Goal: Find specific page/section: Find specific page/section

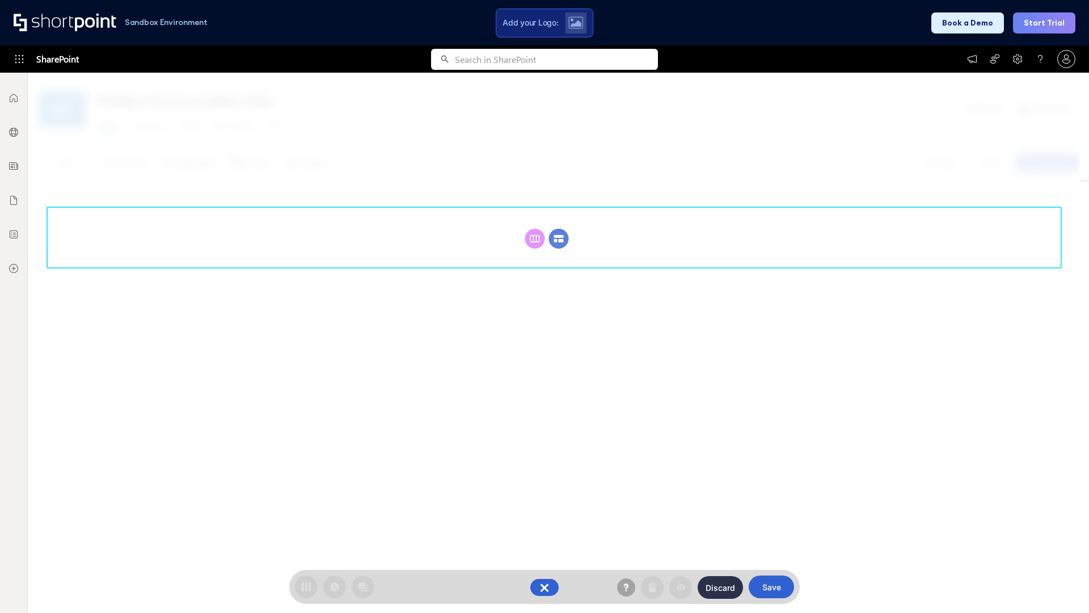
click at [559, 238] on circle at bounding box center [559, 239] width 20 height 20
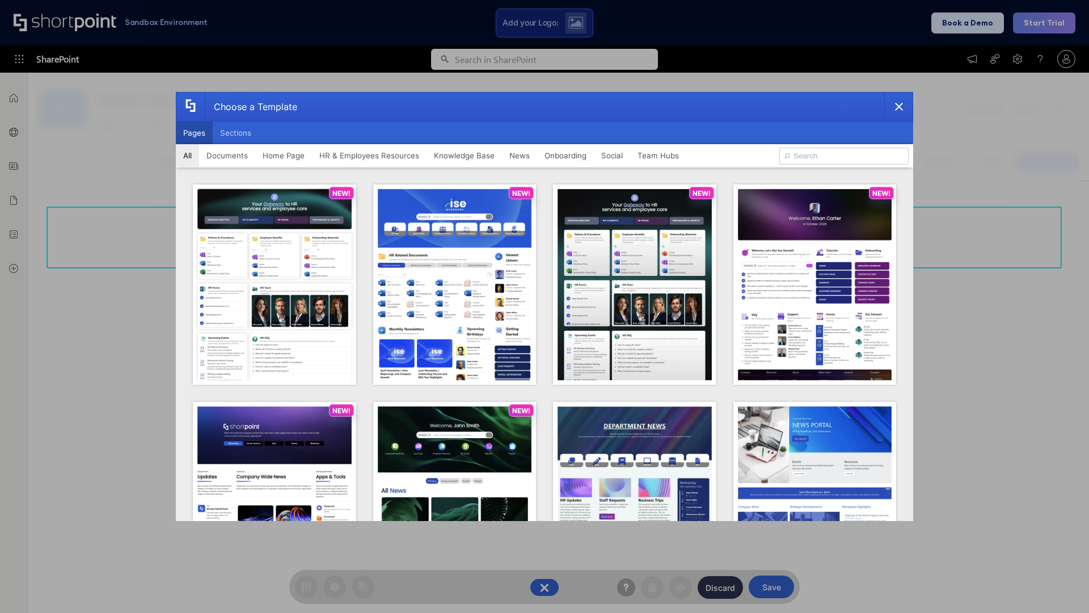
click at [194, 133] on button "Pages" at bounding box center [194, 132] width 37 height 23
type input "Intranet Layout 3"
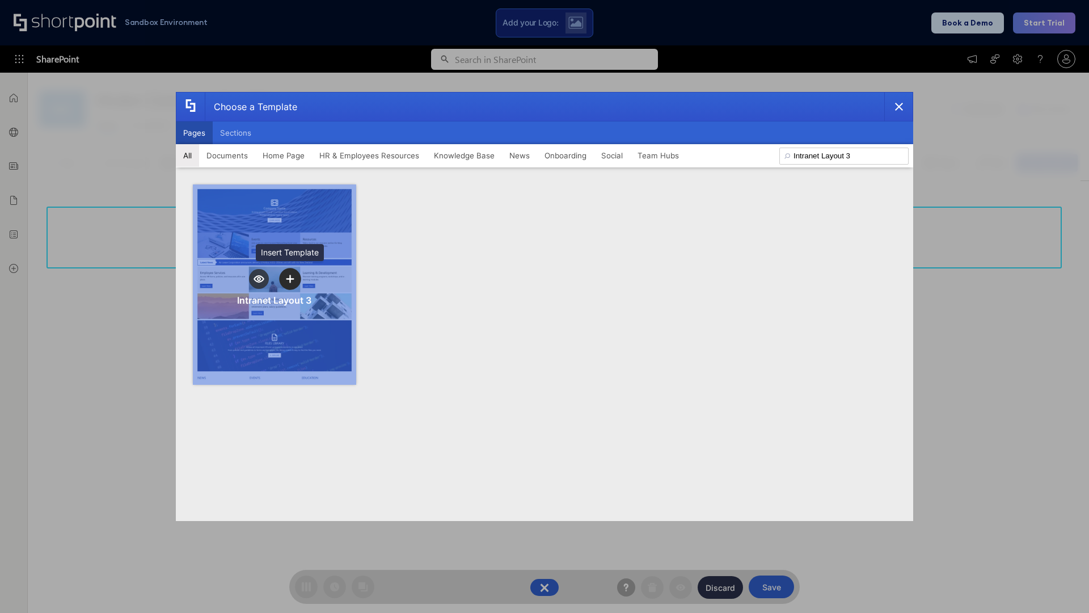
click at [290, 279] on icon "template selector" at bounding box center [290, 279] width 8 height 8
